Goal: Check status

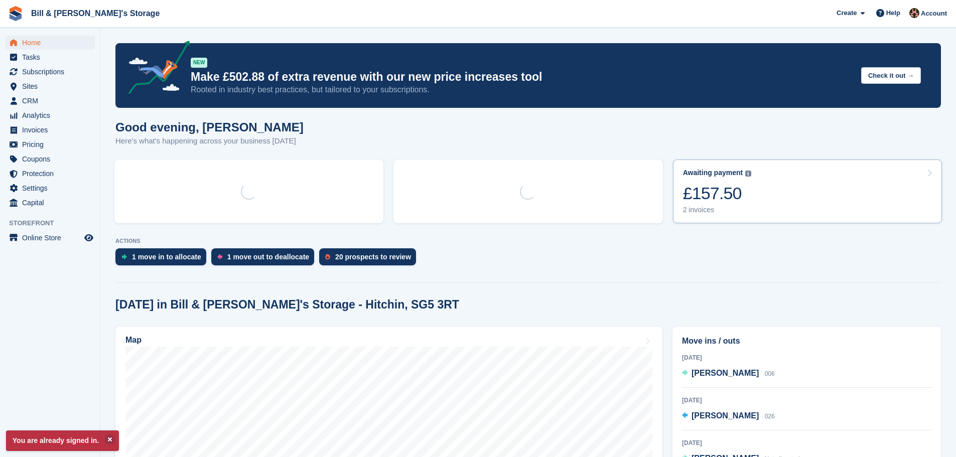
click at [734, 187] on div "£157.50" at bounding box center [717, 193] width 69 height 21
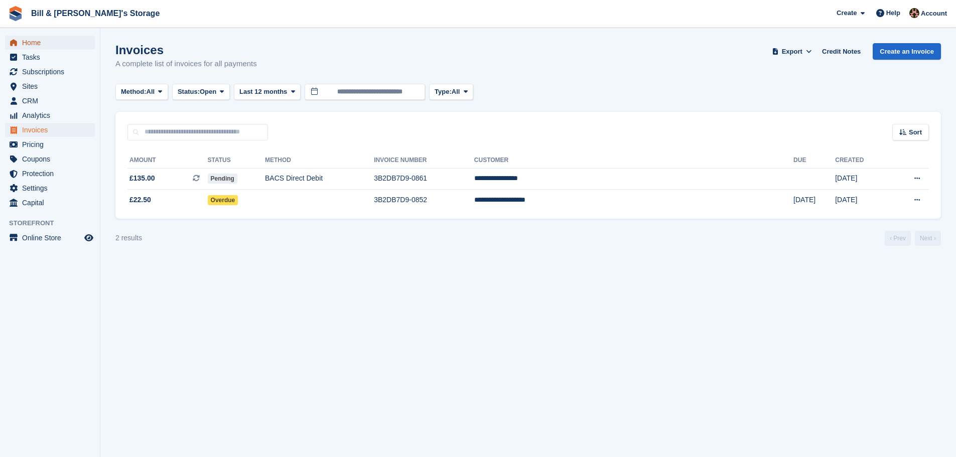
click at [36, 45] on span "Home" at bounding box center [52, 43] width 60 height 14
